Goal: Information Seeking & Learning: Learn about a topic

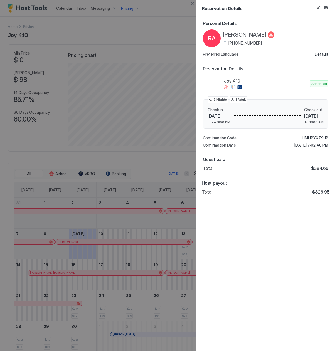
click at [277, 209] on div "Personal Details RA [PERSON_NAME] [PHONE_NUMBER] Preferred Language Default Res…" at bounding box center [265, 183] width 139 height 335
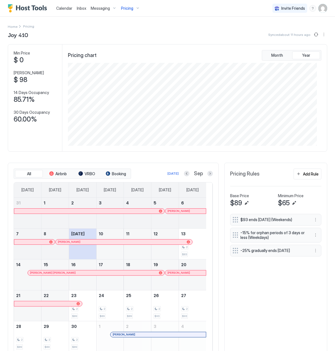
click at [51, 273] on div at bounding box center [51, 273] width 4 height 4
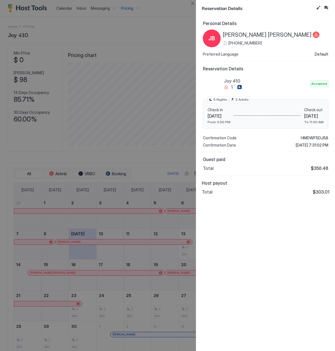
click at [242, 36] on span "[PERSON_NAME] [PERSON_NAME]" at bounding box center [267, 34] width 89 height 7
click at [277, 138] on span "HMDWF5DJ58" at bounding box center [315, 138] width 28 height 5
click at [241, 197] on div "Host payout Total $303.01" at bounding box center [265, 187] width 139 height 23
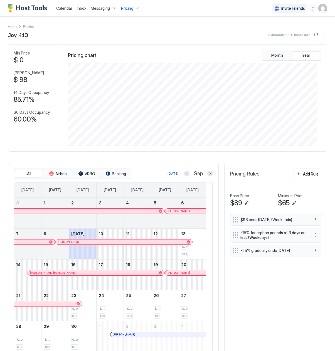
click at [182, 275] on div at bounding box center [182, 273] width 4 height 4
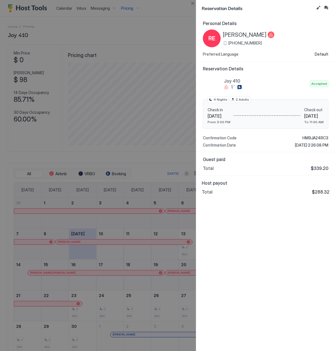
click at [258, 31] on div "RE [PERSON_NAME] [PHONE_NUMBER]" at bounding box center [239, 39] width 72 height 18
click at [254, 38] on span "[PERSON_NAME]" at bounding box center [245, 34] width 44 height 7
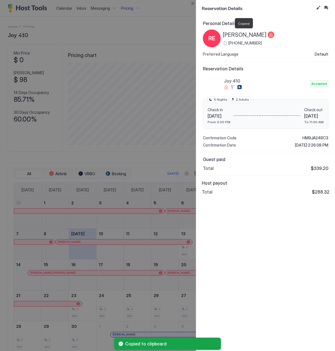
click at [253, 33] on span "[PERSON_NAME]" at bounding box center [245, 34] width 44 height 7
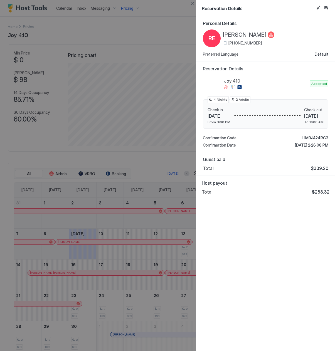
click at [277, 138] on span "HM9JA24RC3" at bounding box center [316, 138] width 26 height 5
click at [139, 275] on div at bounding box center [167, 175] width 335 height 351
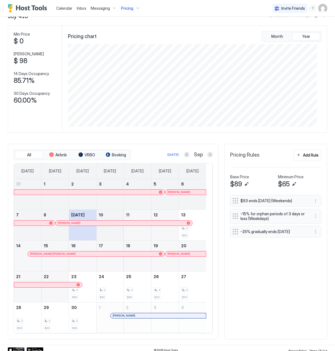
scroll to position [25, 0]
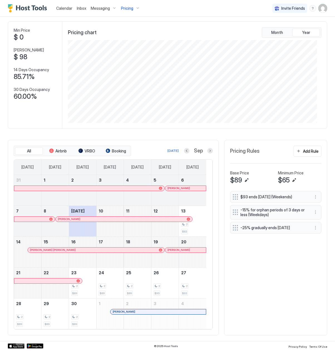
click at [263, 278] on div "$93 ends [DATE] (Weekends) -15% for orphan periods of 3 days or less (Weekdays)…" at bounding box center [275, 260] width 91 height 139
click at [46, 77] on div "85.71%" at bounding box center [33, 77] width 38 height 8
click at [133, 8] on div "Pricing" at bounding box center [130, 8] width 23 height 9
click at [116, 56] on div "Caribe 1" at bounding box center [134, 56] width 81 height 9
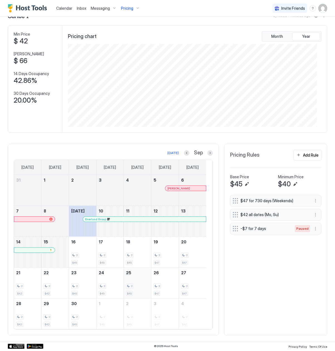
click at [140, 276] on div "2 $45" at bounding box center [137, 283] width 23 height 26
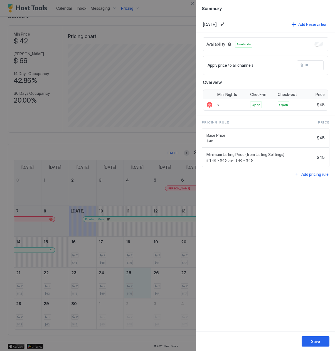
click at [141, 176] on div at bounding box center [167, 175] width 335 height 351
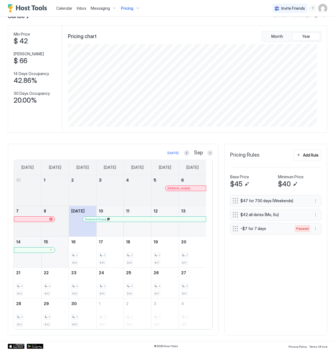
click at [184, 154] on button "Previous month" at bounding box center [187, 153] width 6 height 6
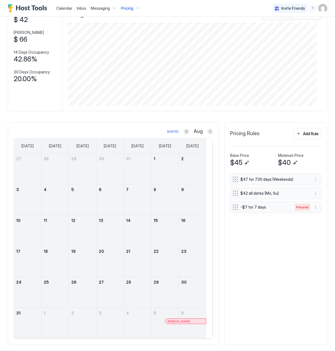
scroll to position [52, 0]
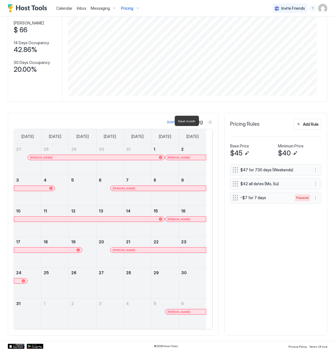
click at [207, 122] on button "Next month" at bounding box center [210, 122] width 6 height 6
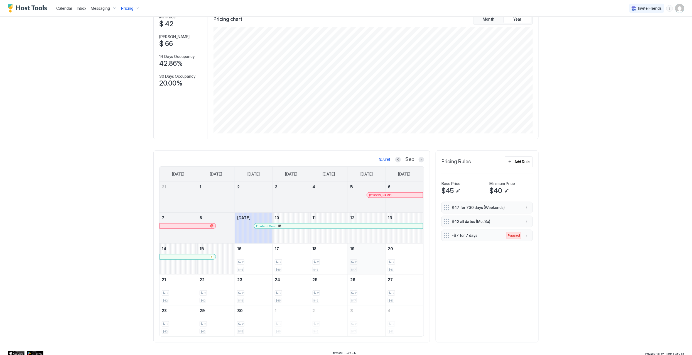
scroll to position [41, 0]
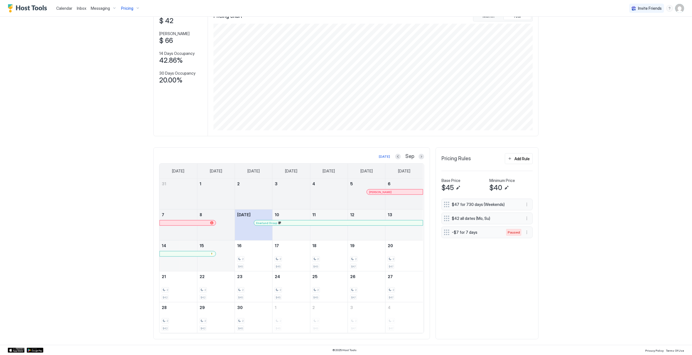
click at [0, 0] on div at bounding box center [0, 0] width 0 height 0
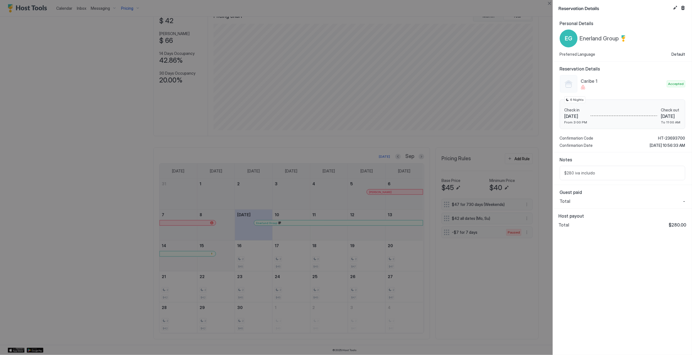
click at [277, 38] on span "Enerland Group" at bounding box center [599, 38] width 39 height 7
click at [277, 139] on span "HT-23693700" at bounding box center [671, 138] width 27 height 5
click at [277, 114] on div at bounding box center [346, 177] width 692 height 355
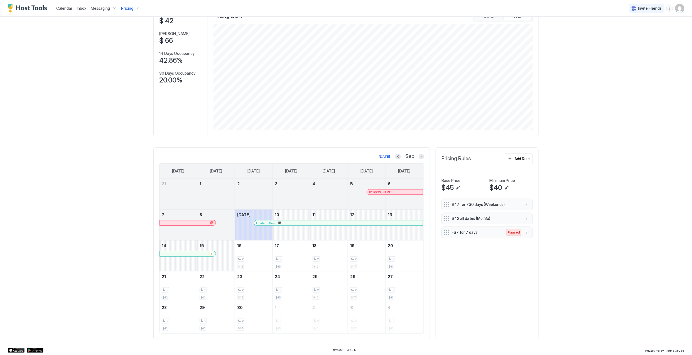
click at [124, 11] on div "Pricing" at bounding box center [130, 8] width 23 height 9
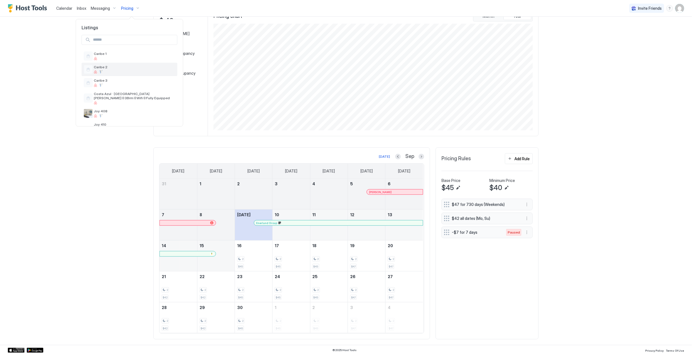
click at [140, 68] on span "Caribe 2" at bounding box center [134, 67] width 81 height 4
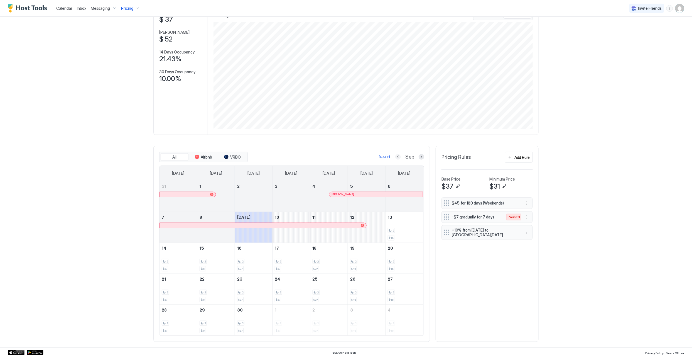
click at [277, 157] on button "Previous month" at bounding box center [398, 157] width 6 height 6
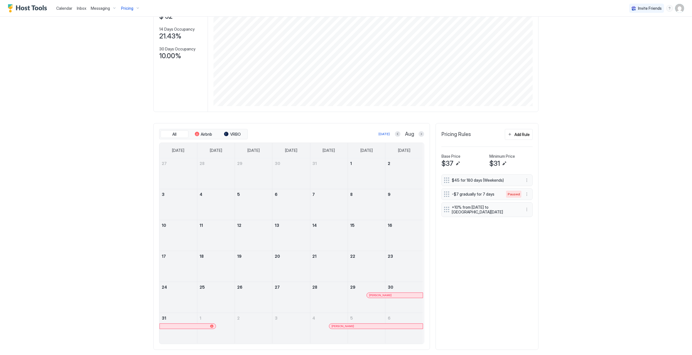
scroll to position [76, 0]
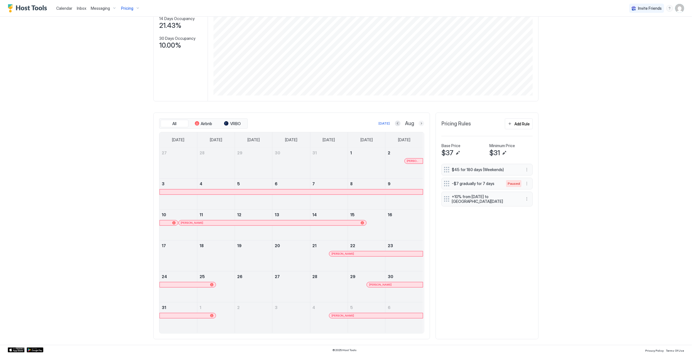
click at [277, 123] on button "Next month" at bounding box center [422, 124] width 6 height 6
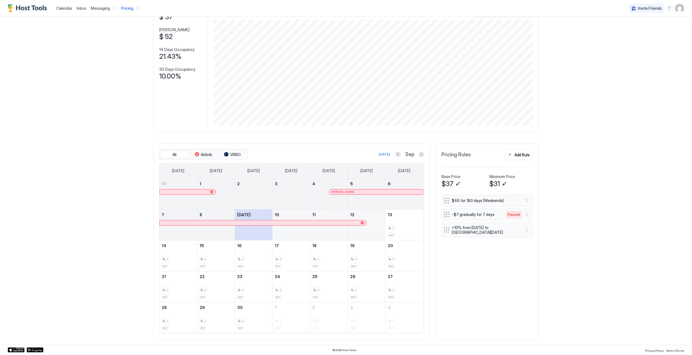
click at [277, 192] on div at bounding box center [348, 192] width 4 height 4
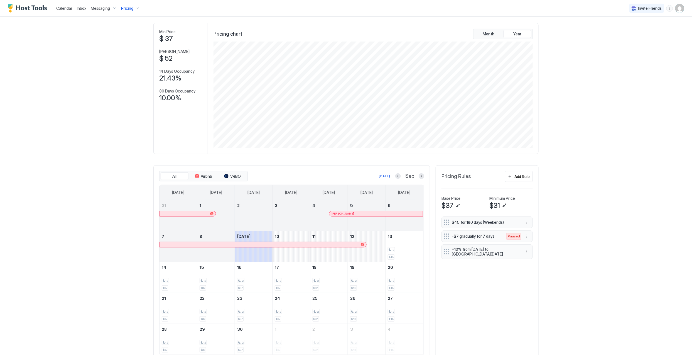
scroll to position [0, 0]
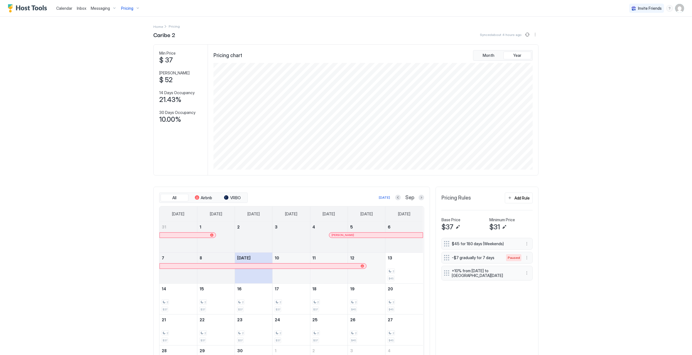
click at [124, 9] on span "Pricing" at bounding box center [127, 8] width 12 height 5
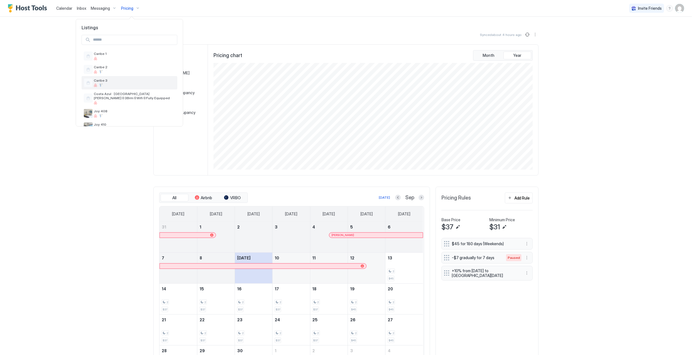
click at [127, 79] on span "Caribe 3" at bounding box center [134, 80] width 81 height 4
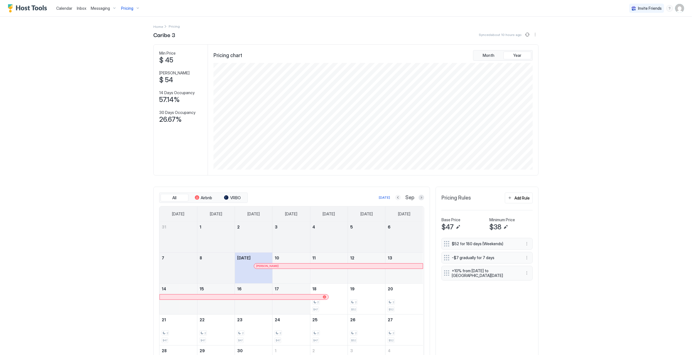
click at [277, 197] on button "Previous month" at bounding box center [398, 198] width 6 height 6
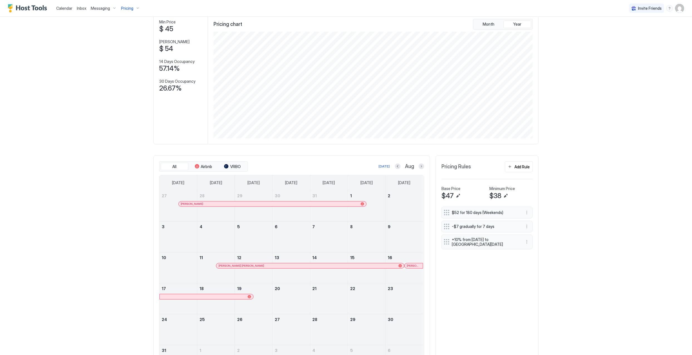
scroll to position [76, 0]
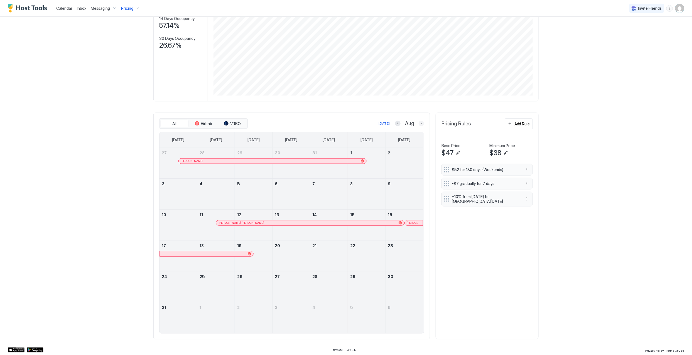
click at [277, 121] on button "Next month" at bounding box center [422, 124] width 6 height 6
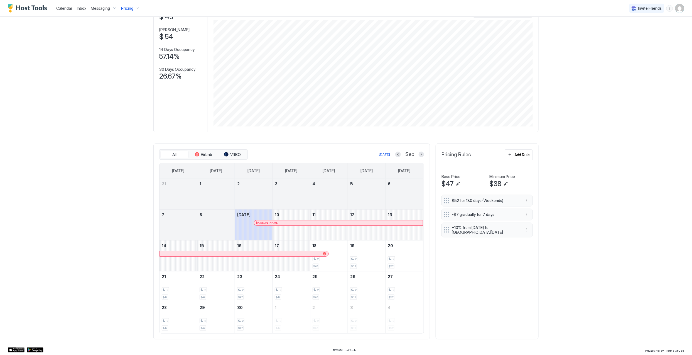
scroll to position [45, 0]
click at [277, 252] on div at bounding box center [244, 253] width 164 height 3
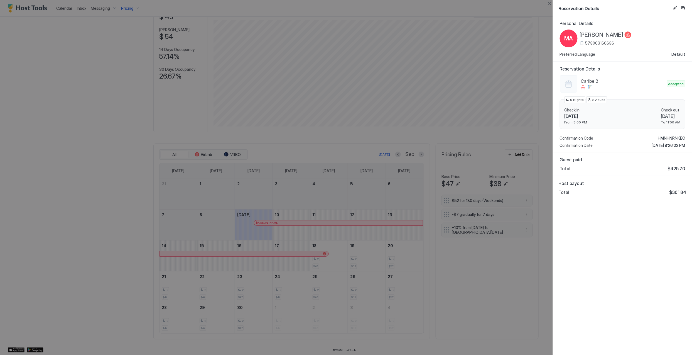
click at [277, 315] on div at bounding box center [346, 177] width 692 height 355
click at [126, 11] on div at bounding box center [346, 177] width 692 height 355
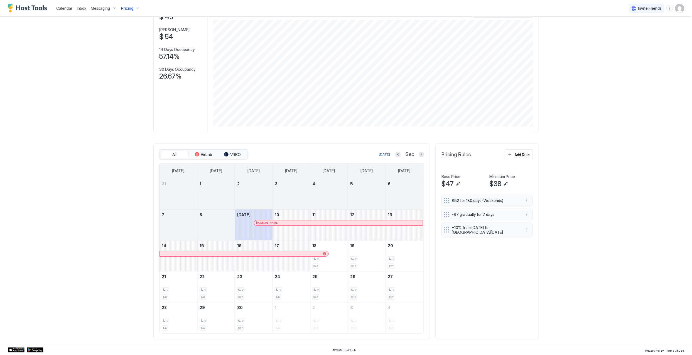
click at [126, 7] on span "Pricing" at bounding box center [127, 8] width 12 height 5
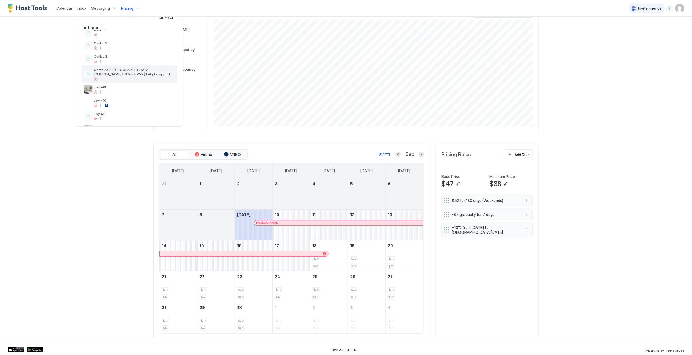
scroll to position [37, 0]
click at [144, 102] on span "Joy 411" at bounding box center [134, 101] width 81 height 4
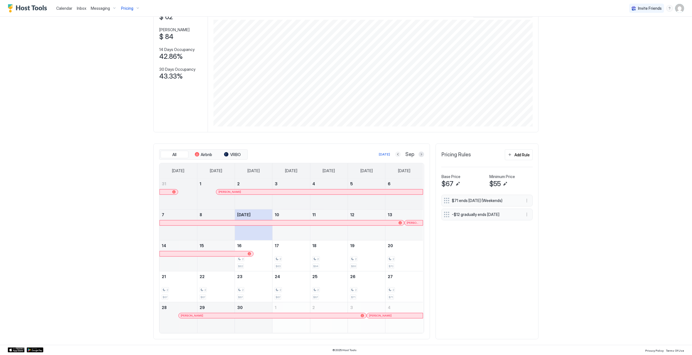
click at [277, 152] on button "Previous month" at bounding box center [398, 154] width 6 height 6
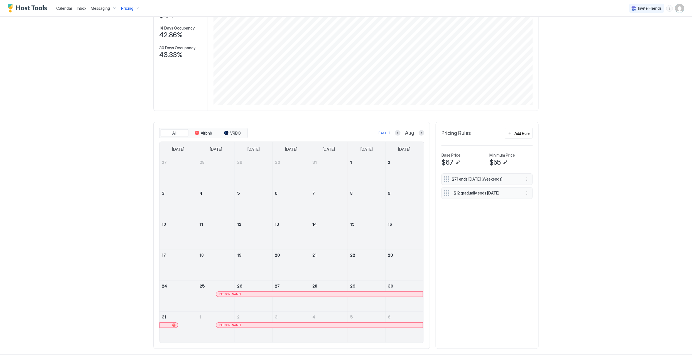
scroll to position [76, 0]
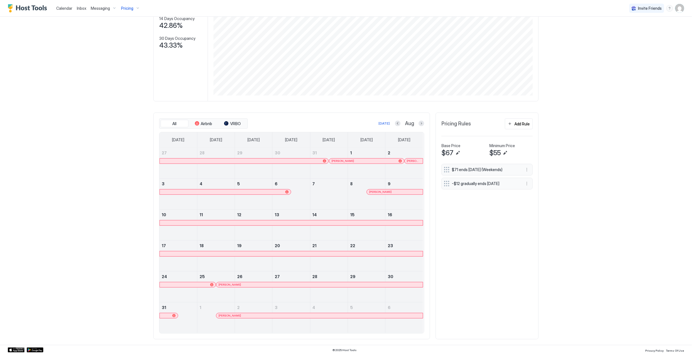
click at [277, 191] on div at bounding box center [376, 192] width 4 height 4
click at [266, 284] on div at bounding box center [268, 284] width 4 height 4
click at [277, 123] on button "Next month" at bounding box center [422, 124] width 6 height 6
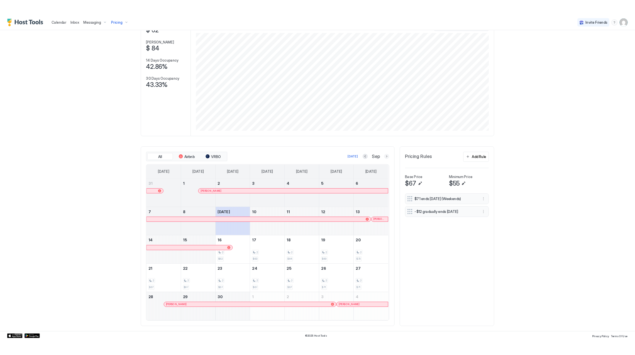
scroll to position [45, 0]
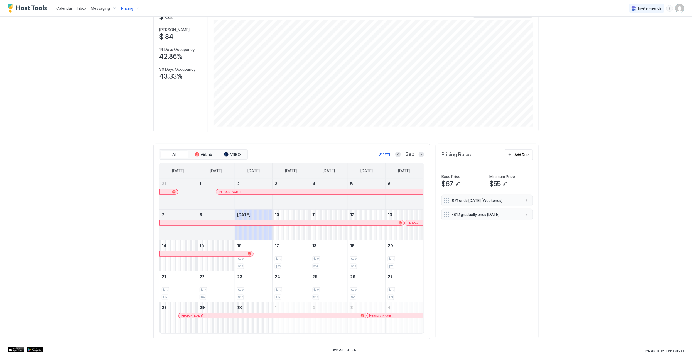
click at [277, 191] on div at bounding box center [323, 192] width 4 height 4
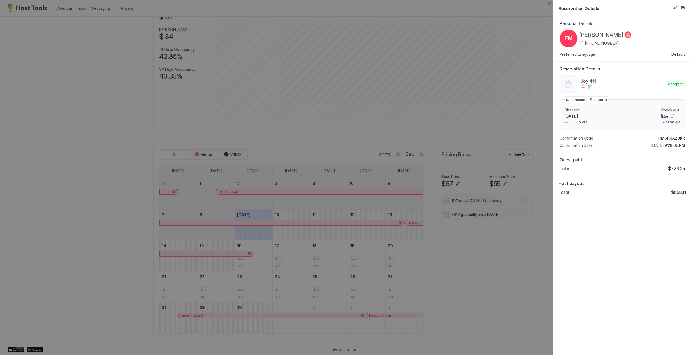
click at [277, 236] on div at bounding box center [346, 177] width 692 height 355
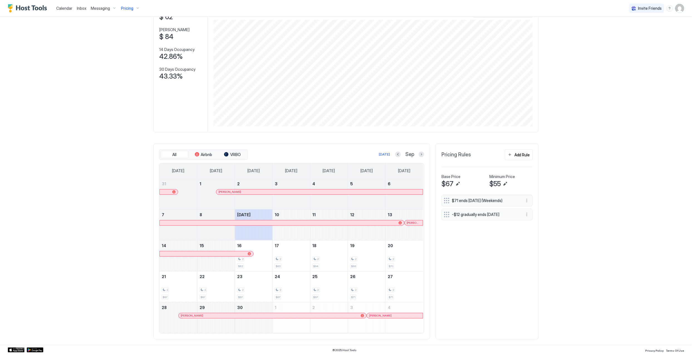
click at [277, 224] on div at bounding box center [417, 223] width 4 height 4
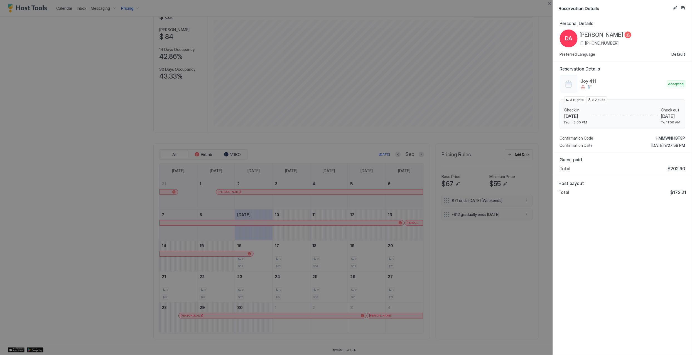
click at [277, 36] on span "[PERSON_NAME]" at bounding box center [602, 34] width 44 height 7
click at [277, 137] on span "HMMWNHQF3P" at bounding box center [670, 138] width 29 height 5
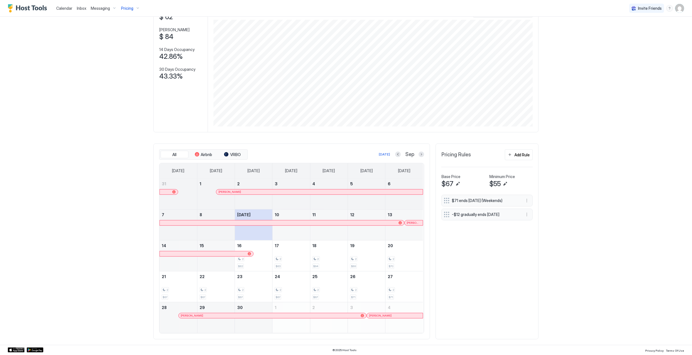
click at [271, 317] on div at bounding box center [273, 315] width 4 height 4
click at [277, 155] on button "Next month" at bounding box center [422, 154] width 6 height 6
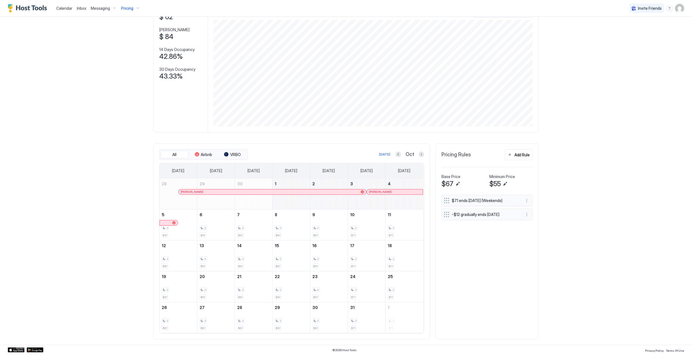
click at [277, 194] on link "[PERSON_NAME]" at bounding box center [395, 192] width 57 height 6
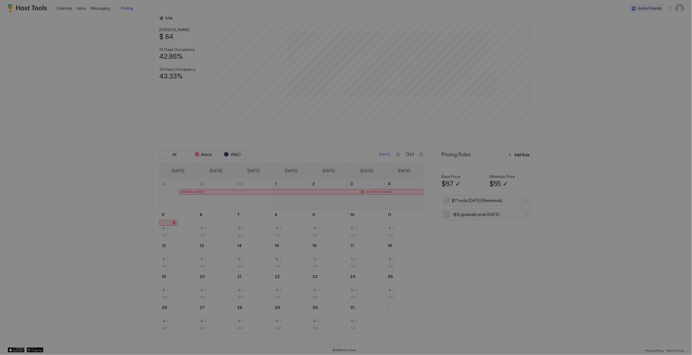
click at [277, 193] on div at bounding box center [346, 177] width 692 height 355
